Goal: Information Seeking & Learning: Find contact information

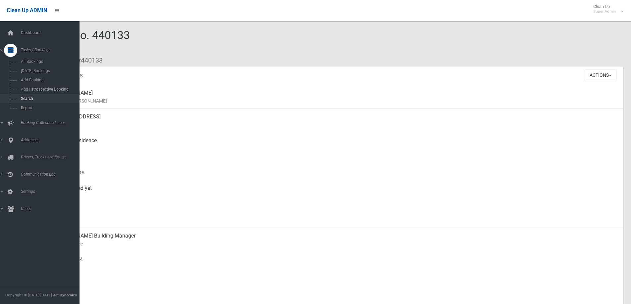
scroll to position [99, 0]
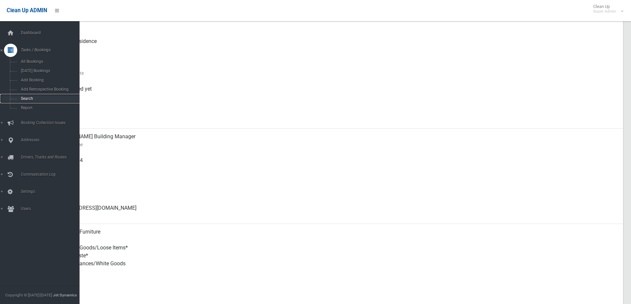
click at [24, 98] on span "Search" at bounding box center [49, 98] width 60 height 5
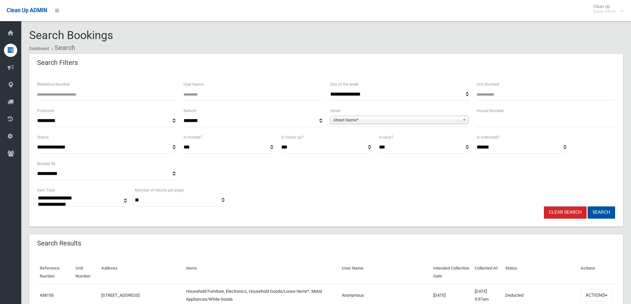
select select
click at [488, 123] on input "text" at bounding box center [545, 121] width 138 height 12
type input "**"
click at [352, 120] on span "Street Name*" at bounding box center [396, 120] width 126 height 8
type input "*****"
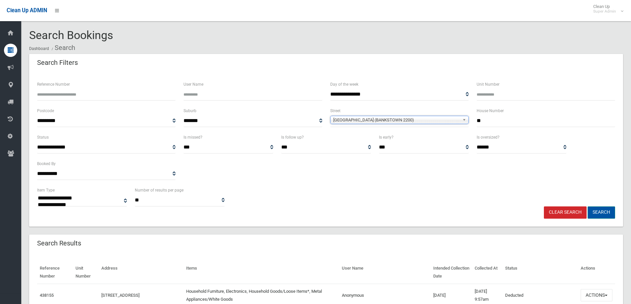
click at [604, 211] on button "Search" at bounding box center [600, 213] width 27 height 12
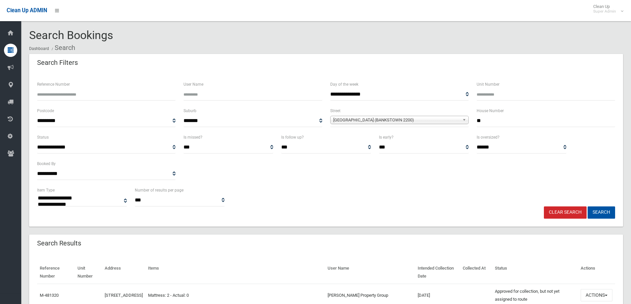
select select
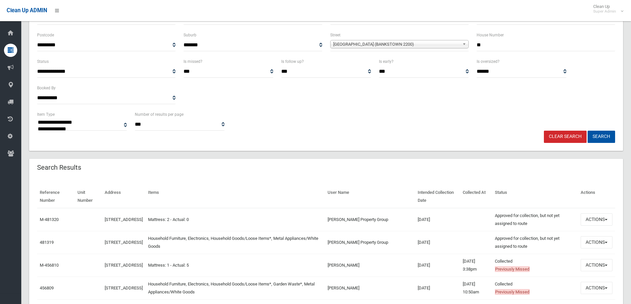
scroll to position [99, 0]
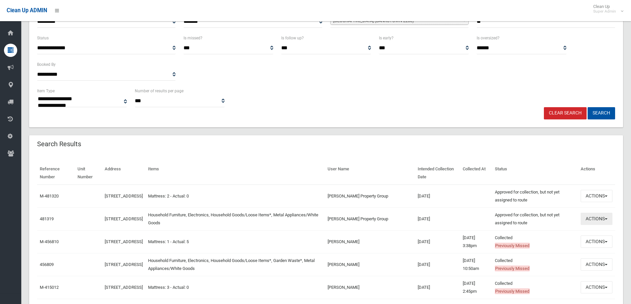
click at [593, 216] on button "Actions" at bounding box center [596, 219] width 32 height 12
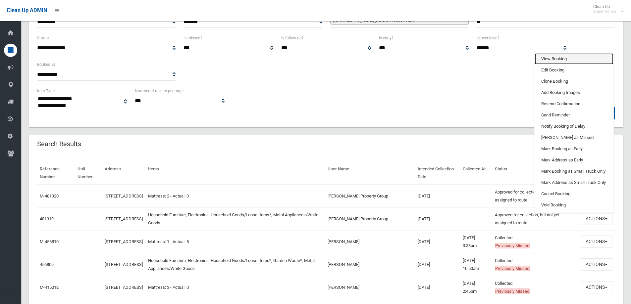
click at [550, 58] on link "View Booking" at bounding box center [573, 58] width 79 height 11
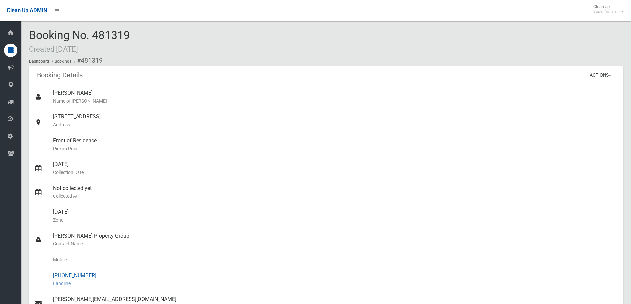
drag, startPoint x: 65, startPoint y: 276, endPoint x: 92, endPoint y: 275, distance: 27.2
click at [92, 275] on div "[PHONE_NUMBER] Landline" at bounding box center [335, 280] width 565 height 24
copy div "9219 4119"
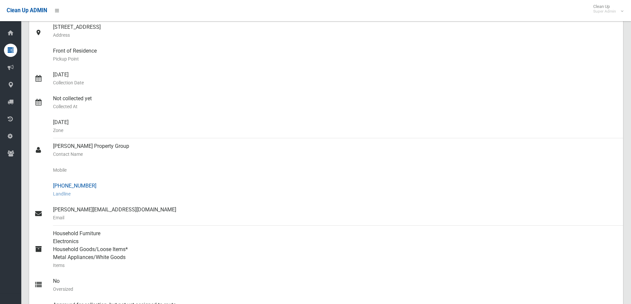
scroll to position [99, 0]
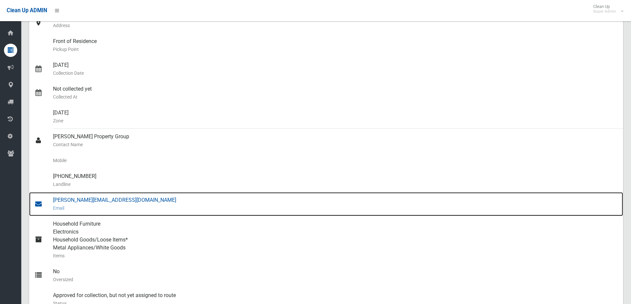
click at [86, 200] on div "[PERSON_NAME][EMAIL_ADDRESS][DOMAIN_NAME] Email" at bounding box center [335, 204] width 565 height 24
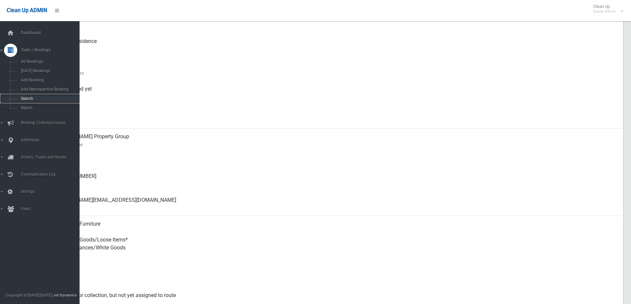
click at [25, 98] on span "Search" at bounding box center [49, 98] width 60 height 5
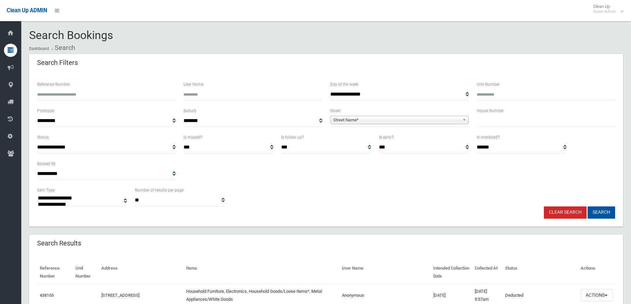
select select
click at [499, 127] on div "House Number" at bounding box center [545, 120] width 146 height 26
click at [489, 123] on input "text" at bounding box center [545, 121] width 138 height 12
type input "**"
click at [364, 119] on span "Street Name*" at bounding box center [396, 120] width 126 height 8
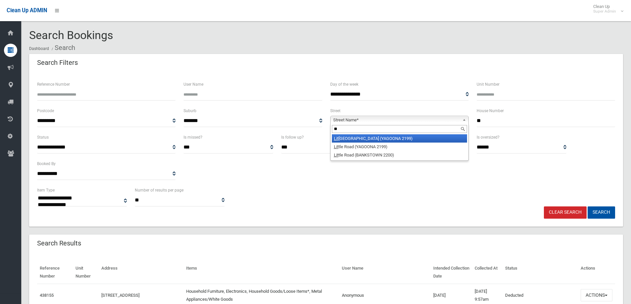
type input "*"
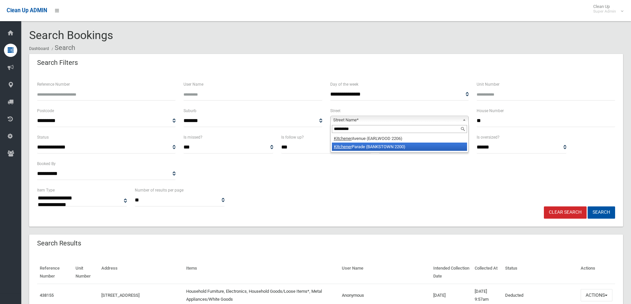
type input "*********"
click at [374, 146] on li "Kitchener Parade (BANKSTOWN 2200)" at bounding box center [399, 147] width 135 height 8
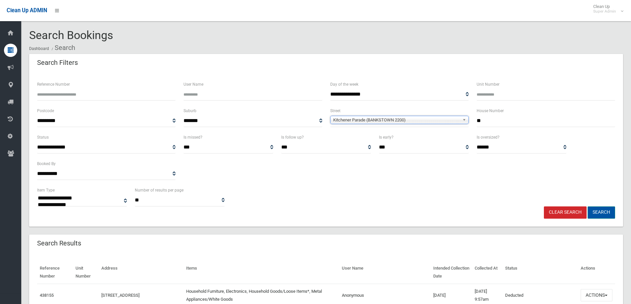
click at [607, 211] on button "Search" at bounding box center [600, 213] width 27 height 12
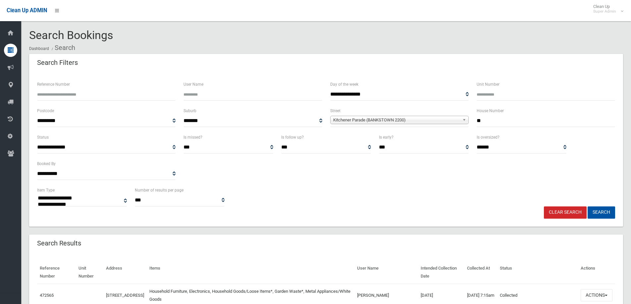
select select
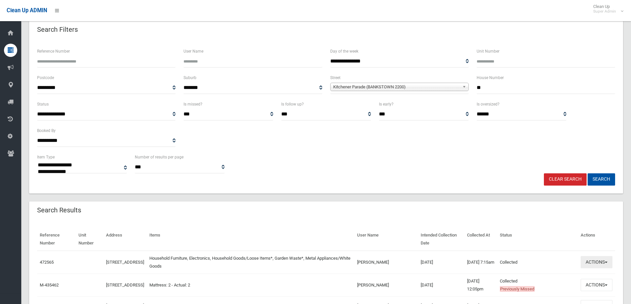
click at [593, 261] on button "Actions" at bounding box center [596, 262] width 32 height 12
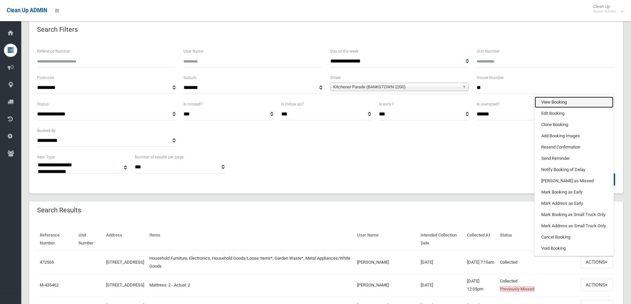
click at [553, 104] on link "View Booking" at bounding box center [573, 102] width 79 height 11
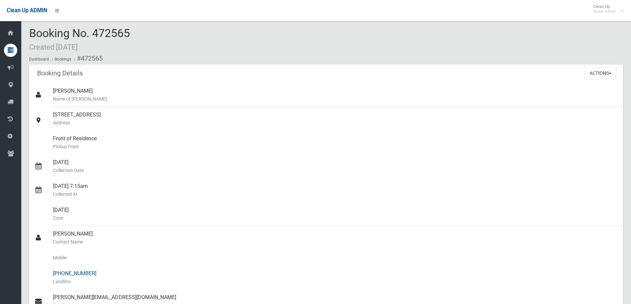
scroll to position [33, 0]
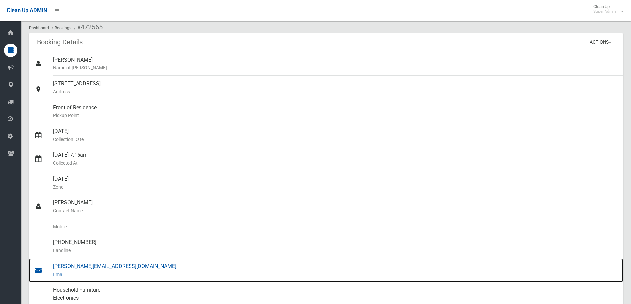
click at [76, 266] on div "[PERSON_NAME][EMAIL_ADDRESS][DOMAIN_NAME] Email" at bounding box center [335, 271] width 565 height 24
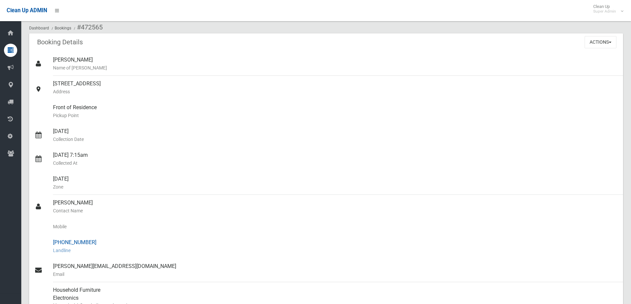
drag, startPoint x: 64, startPoint y: 242, endPoint x: 92, endPoint y: 241, distance: 27.8
click at [92, 241] on div "[PHONE_NUMBER] Landline" at bounding box center [335, 247] width 565 height 24
copy div "9723 2822"
drag, startPoint x: 53, startPoint y: 202, endPoint x: 108, endPoint y: 267, distance: 85.7
click at [108, 267] on ul "[PERSON_NAME] Name of [PERSON_NAME] [STREET_ADDRESS] Address Front of Residence…" at bounding box center [326, 231] width 594 height 358
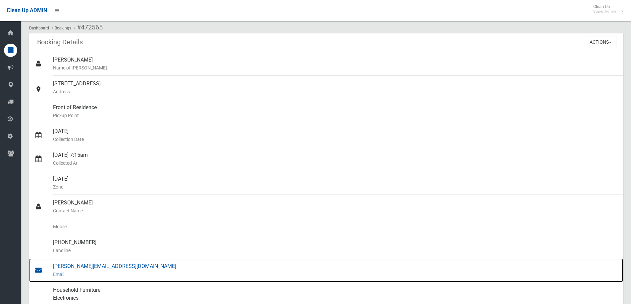
copy ul "[PERSON_NAME] Contact Name Mobile [PHONE_NUMBER] Landline [PERSON_NAME][EMAIL_A…"
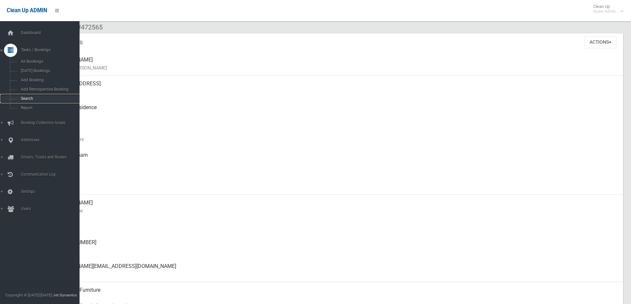
click at [28, 97] on span "Search" at bounding box center [49, 98] width 60 height 5
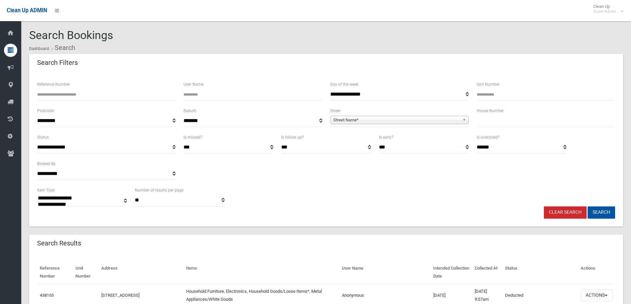
select select
click at [55, 93] on input "Reference Number" at bounding box center [106, 94] width 138 height 12
click at [507, 121] on input "text" at bounding box center [545, 121] width 138 height 12
type input "*"
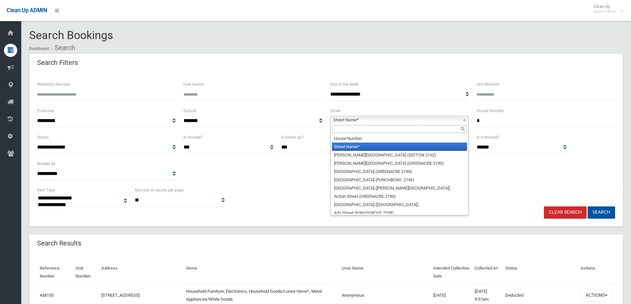
click at [349, 122] on span "Street Name*" at bounding box center [396, 120] width 126 height 8
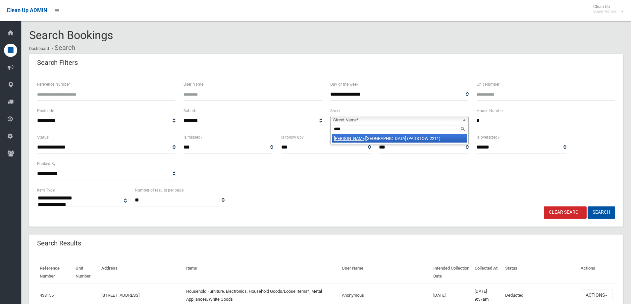
type input "****"
click at [354, 136] on li "Hein drich Avenue (PADSTOW 2211)" at bounding box center [399, 138] width 135 height 8
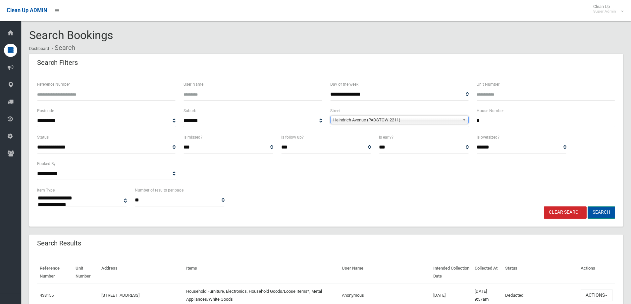
click at [606, 212] on button "Search" at bounding box center [600, 213] width 27 height 12
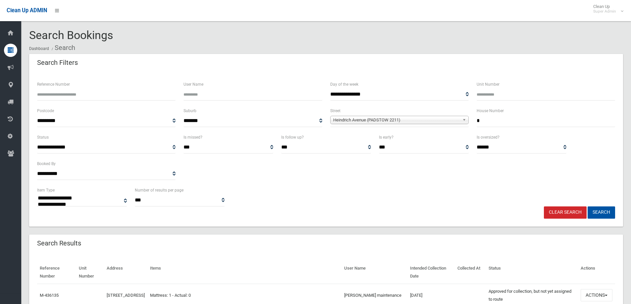
select select
click at [594, 294] on button "Actions" at bounding box center [596, 295] width 32 height 12
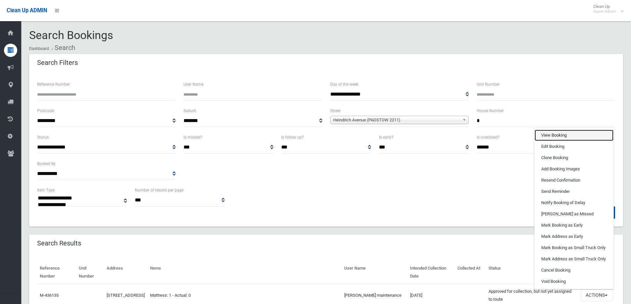
click at [546, 135] on link "View Booking" at bounding box center [573, 135] width 79 height 11
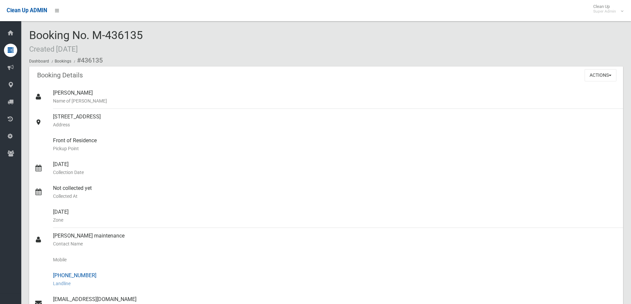
drag, startPoint x: 64, startPoint y: 275, endPoint x: 95, endPoint y: 277, distance: 31.2
click at [95, 277] on div "[PHONE_NUMBER] Landline" at bounding box center [335, 280] width 565 height 24
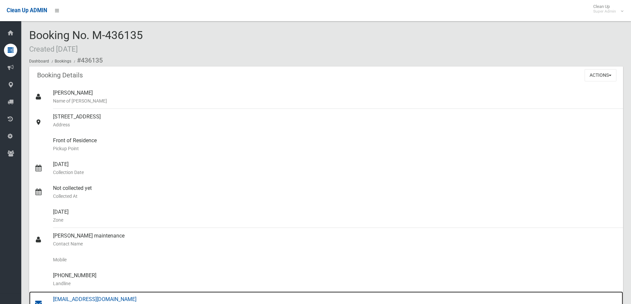
click at [93, 299] on div "[EMAIL_ADDRESS][DOMAIN_NAME] Email" at bounding box center [335, 304] width 565 height 24
